Goal: Navigation & Orientation: Find specific page/section

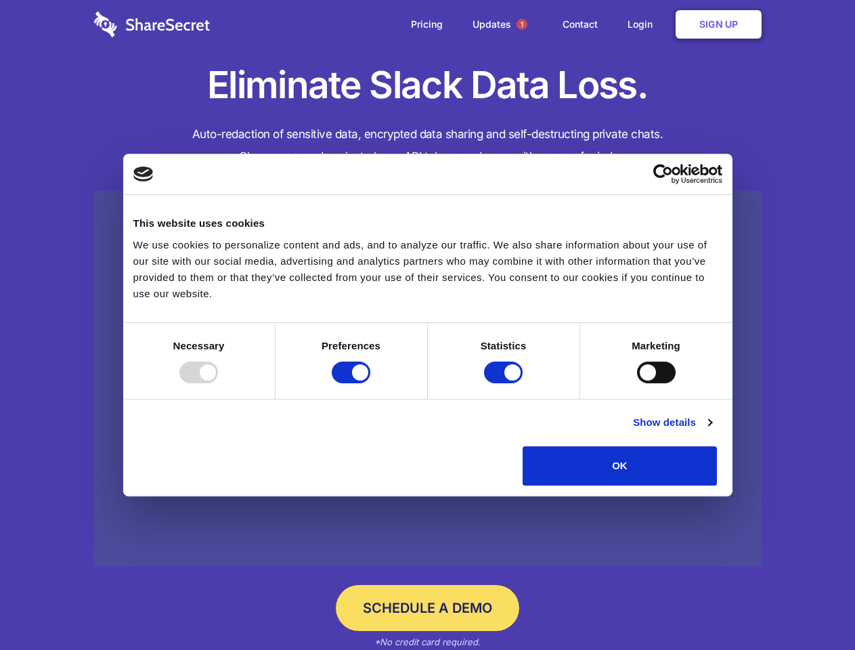
click at [218, 383] on div at bounding box center [198, 373] width 39 height 22
click at [370, 383] on input "Preferences" at bounding box center [351, 373] width 39 height 22
checkbox input "false"
click at [505, 383] on input "Statistics" at bounding box center [503, 373] width 39 height 22
checkbox input "false"
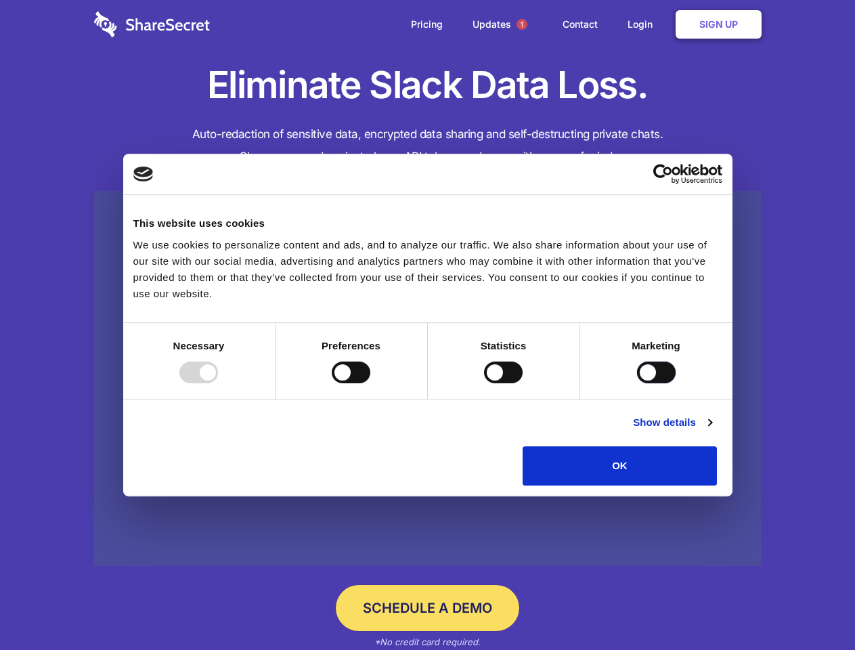
click at [637, 383] on input "Marketing" at bounding box center [656, 373] width 39 height 22
checkbox input "true"
click at [712, 431] on link "Show details" at bounding box center [672, 423] width 79 height 16
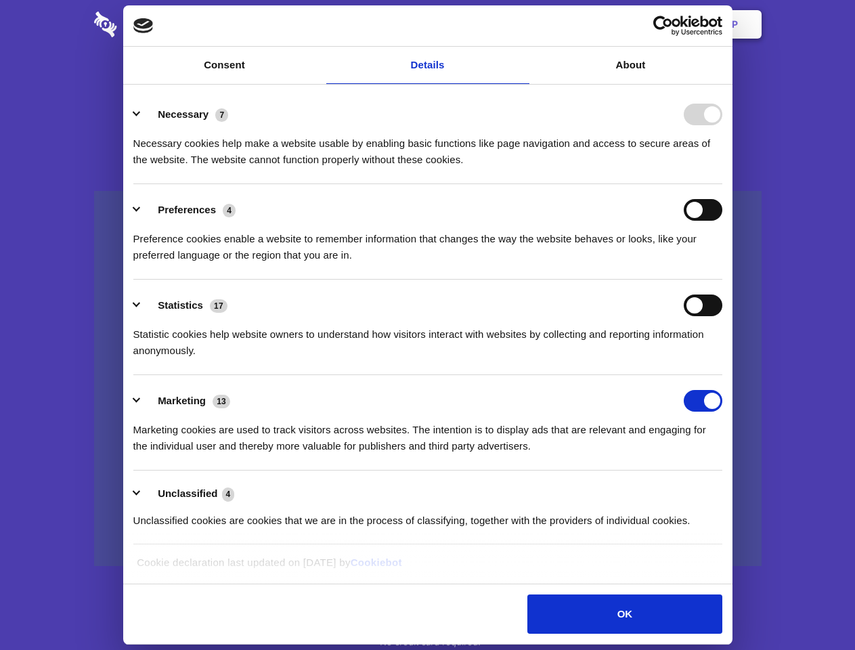
click at [723, 184] on li "Necessary 7 Necessary cookies help make a website usable by enabling basic func…" at bounding box center [427, 137] width 589 height 96
click at [522, 24] on span "1" at bounding box center [522, 24] width 11 height 11
